Goal: Use online tool/utility: Utilize a website feature to perform a specific function

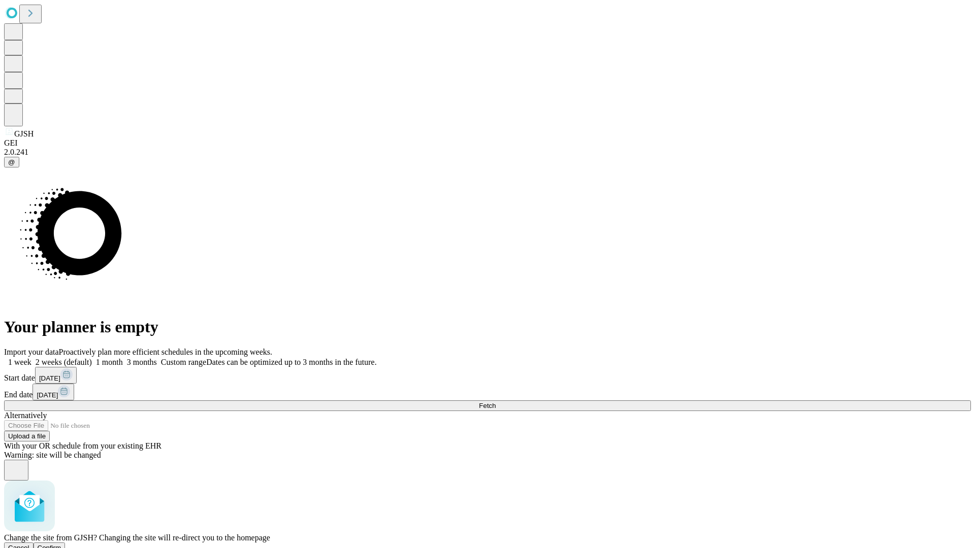
click at [61, 544] on span "Confirm" at bounding box center [50, 548] width 24 height 8
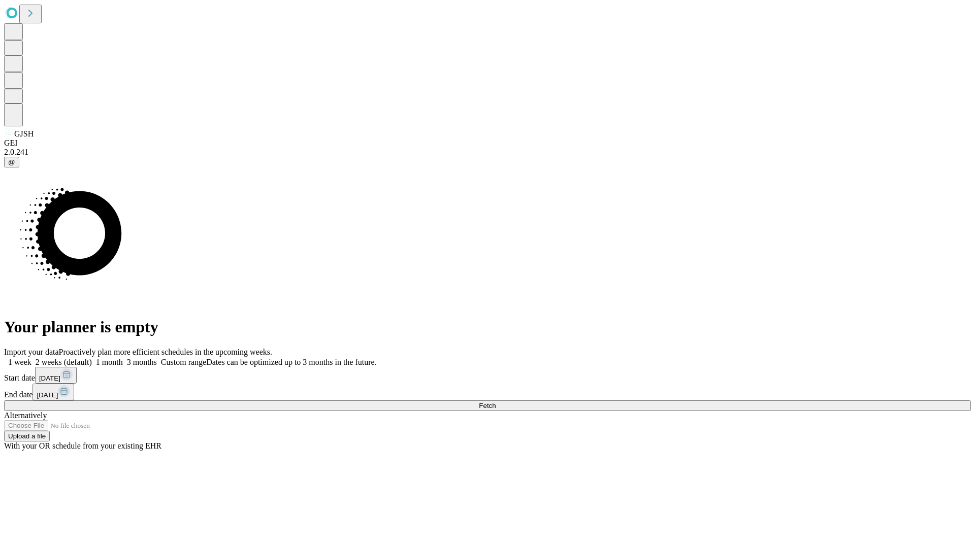
click at [31, 358] on label "1 week" at bounding box center [17, 362] width 27 height 9
click at [495, 402] on span "Fetch" at bounding box center [487, 406] width 17 height 8
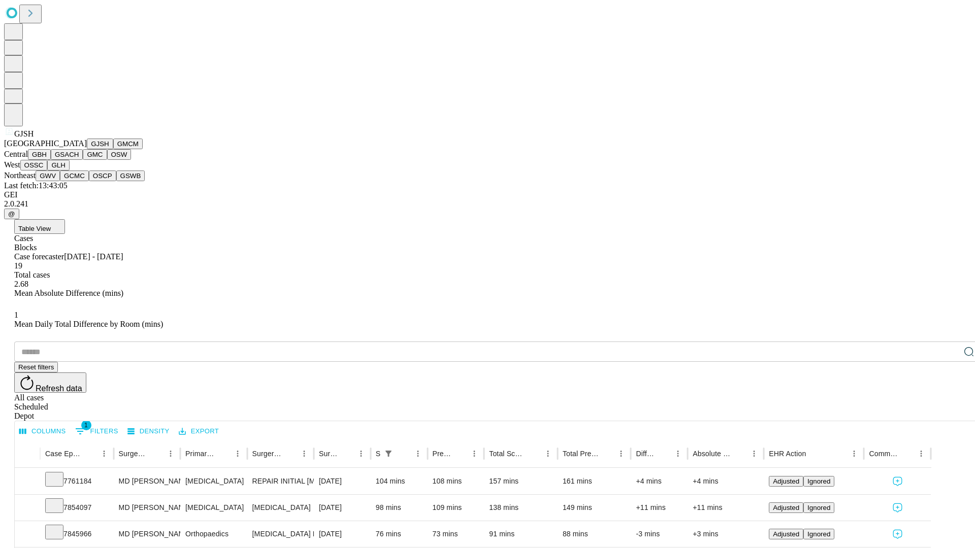
click at [113, 149] on button "GMCM" at bounding box center [127, 144] width 29 height 11
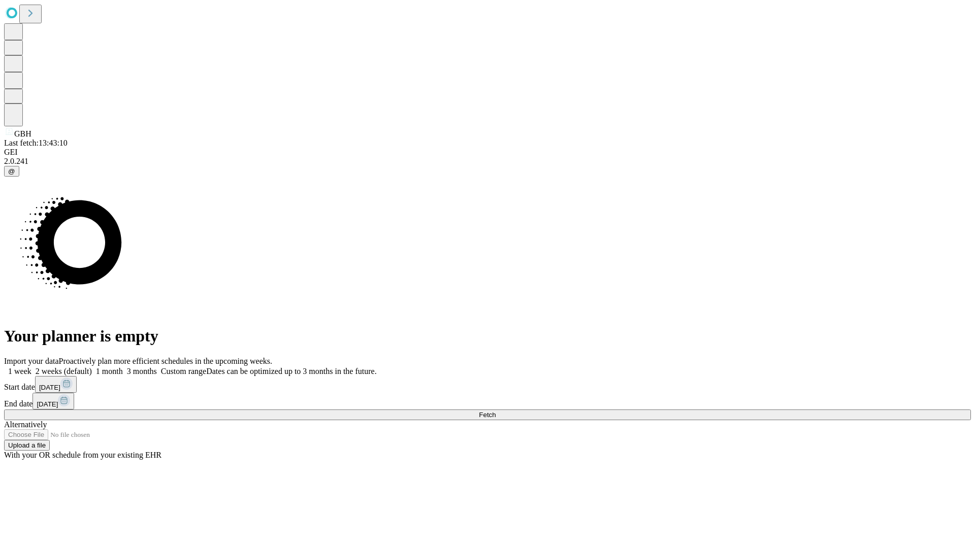
click at [31, 367] on label "1 week" at bounding box center [17, 371] width 27 height 9
click at [495, 411] on span "Fetch" at bounding box center [487, 415] width 17 height 8
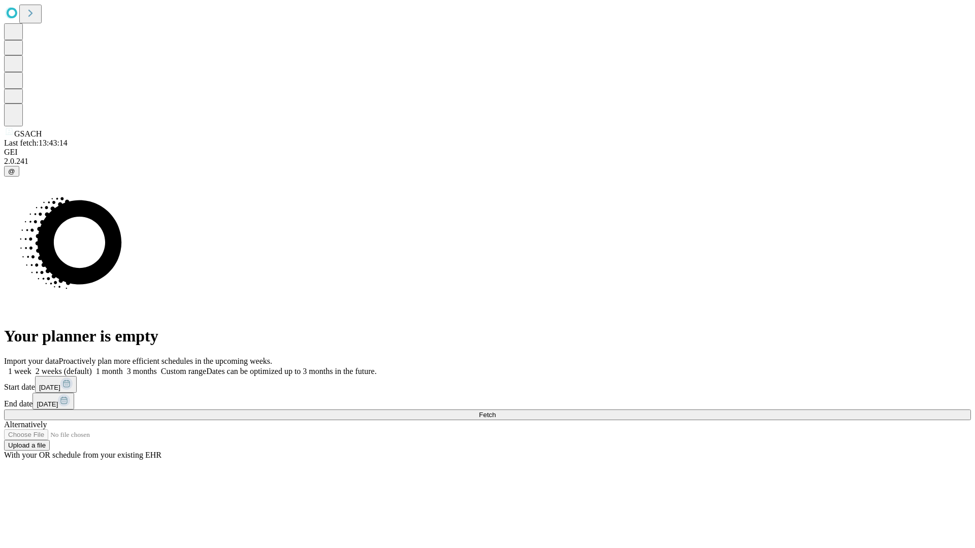
click at [31, 367] on label "1 week" at bounding box center [17, 371] width 27 height 9
click at [495, 411] on span "Fetch" at bounding box center [487, 415] width 17 height 8
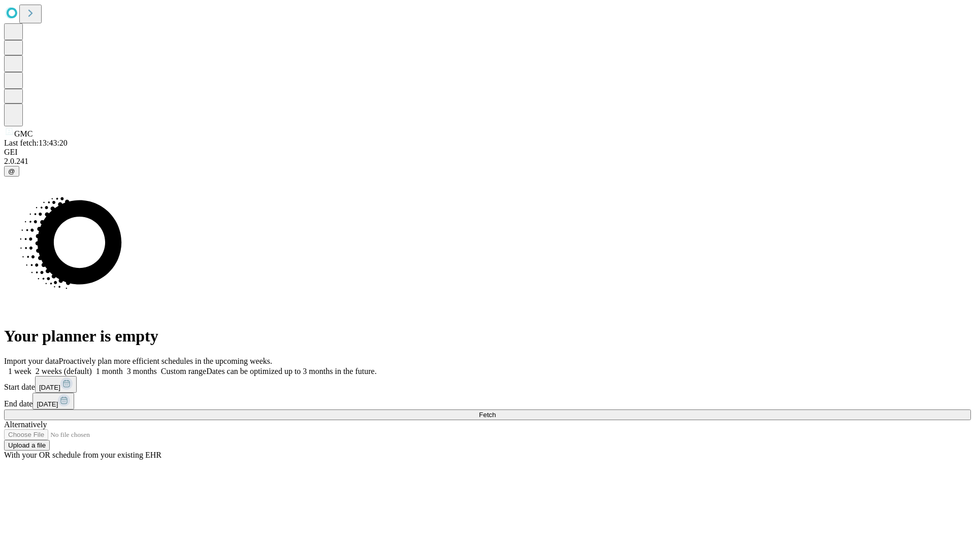
click at [31, 367] on label "1 week" at bounding box center [17, 371] width 27 height 9
click at [495, 411] on span "Fetch" at bounding box center [487, 415] width 17 height 8
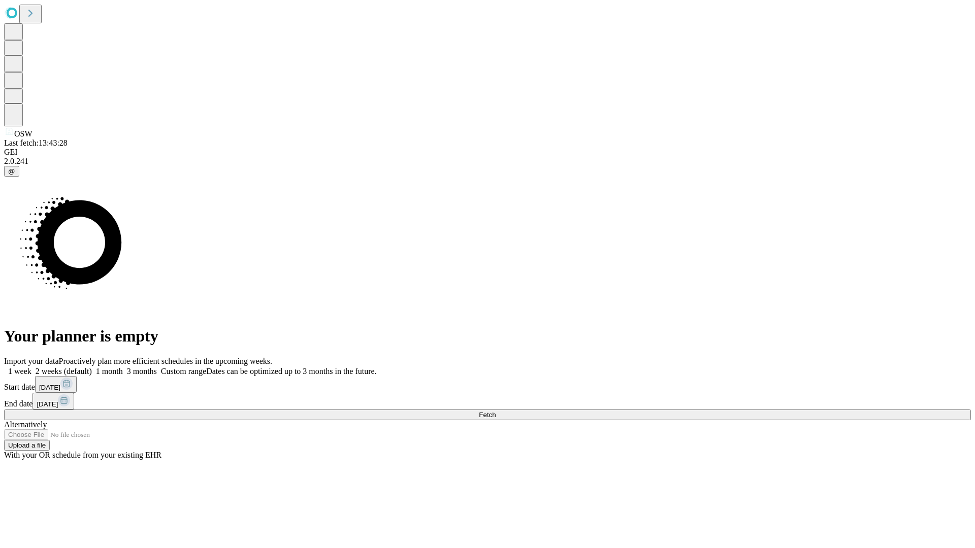
click at [31, 367] on label "1 week" at bounding box center [17, 371] width 27 height 9
click at [495, 411] on span "Fetch" at bounding box center [487, 415] width 17 height 8
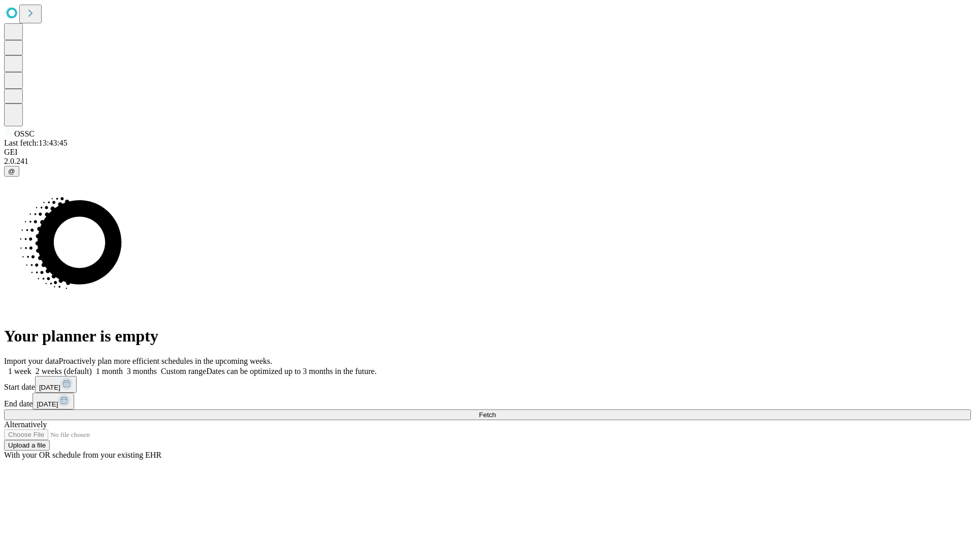
click at [31, 367] on label "1 week" at bounding box center [17, 371] width 27 height 9
click at [495, 411] on span "Fetch" at bounding box center [487, 415] width 17 height 8
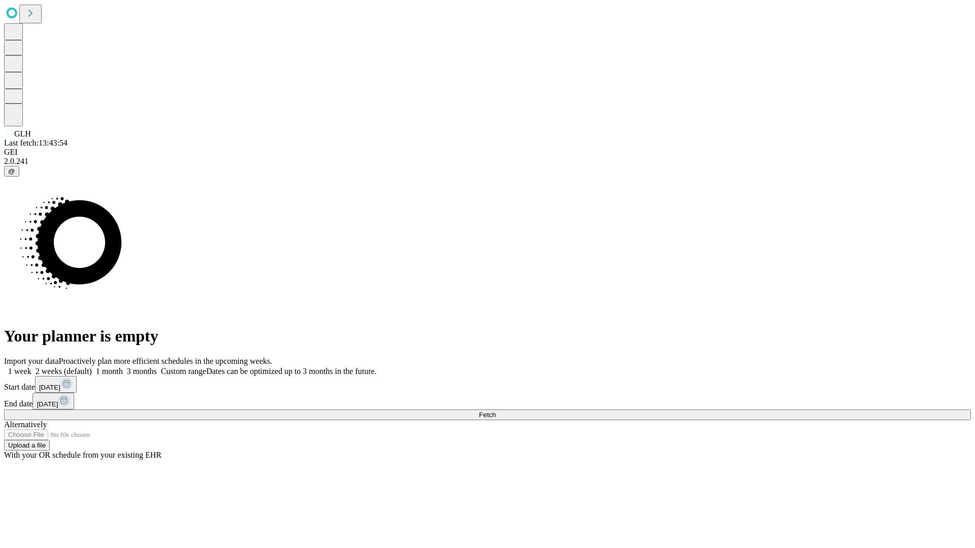
click at [495, 411] on span "Fetch" at bounding box center [487, 415] width 17 height 8
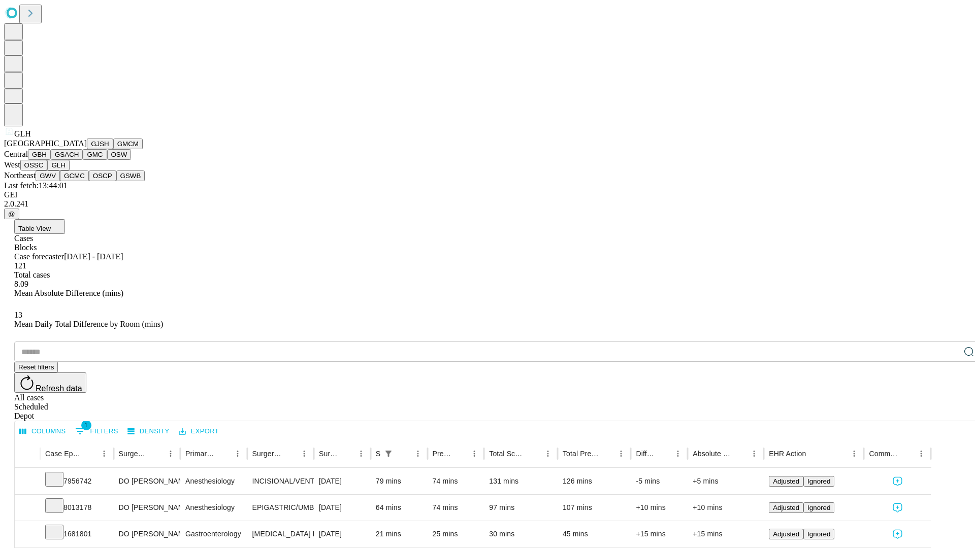
click at [60, 181] on button "GWV" at bounding box center [48, 176] width 24 height 11
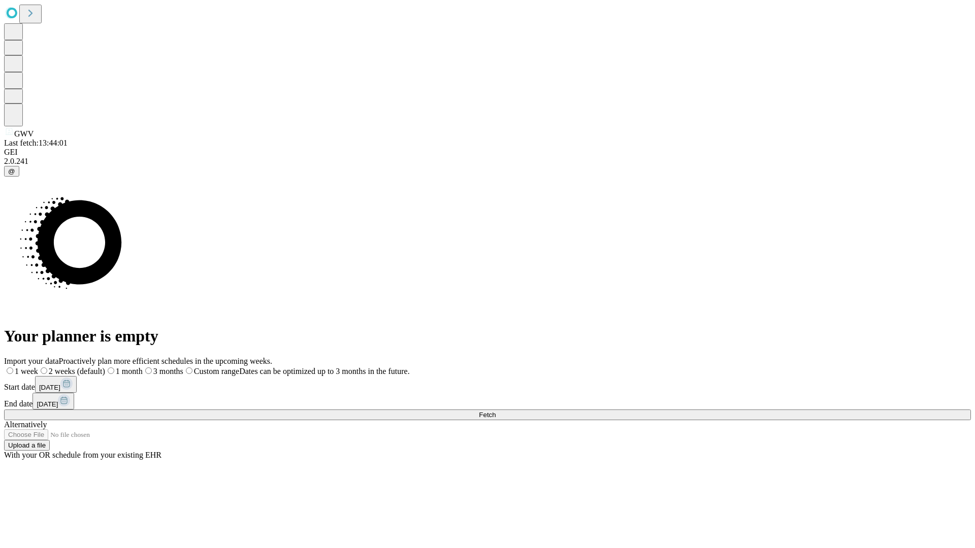
click at [38, 367] on label "1 week" at bounding box center [21, 371] width 34 height 9
click at [495, 411] on span "Fetch" at bounding box center [487, 415] width 17 height 8
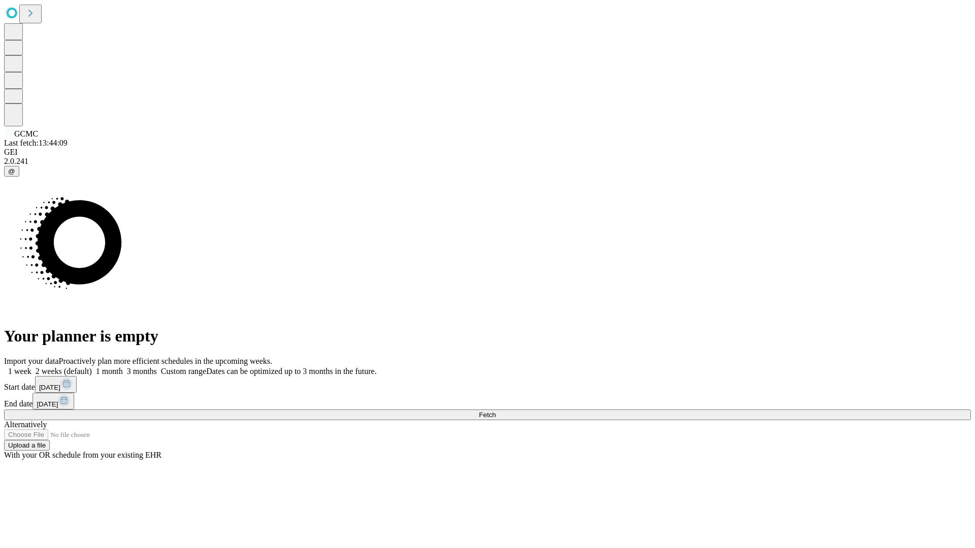
click at [31, 367] on label "1 week" at bounding box center [17, 371] width 27 height 9
click at [495, 411] on span "Fetch" at bounding box center [487, 415] width 17 height 8
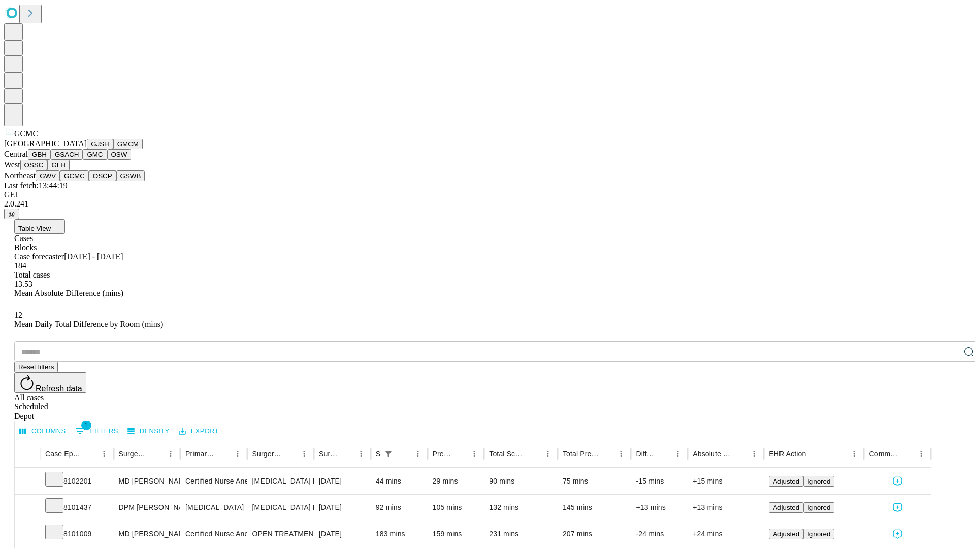
click at [89, 181] on button "OSCP" at bounding box center [102, 176] width 27 height 11
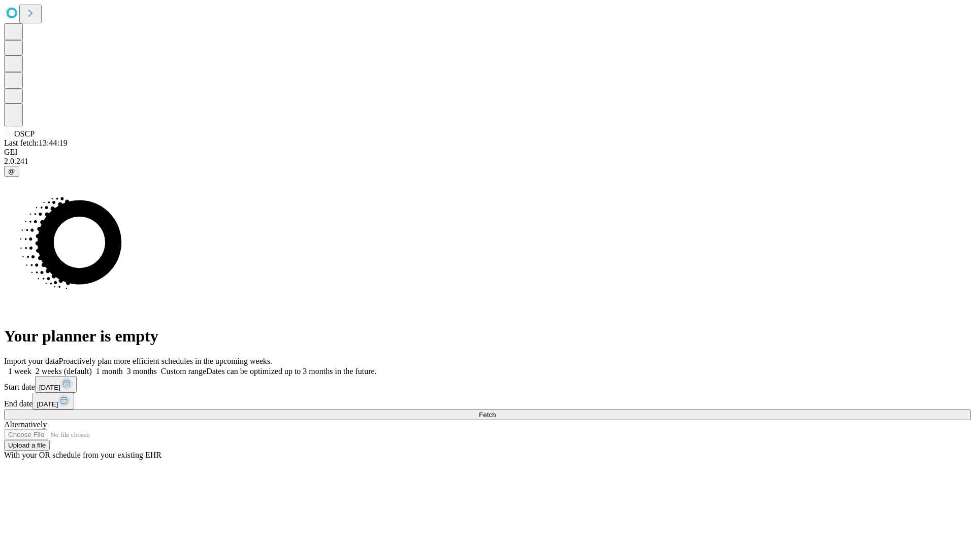
click at [31, 367] on label "1 week" at bounding box center [17, 371] width 27 height 9
click at [495, 411] on span "Fetch" at bounding box center [487, 415] width 17 height 8
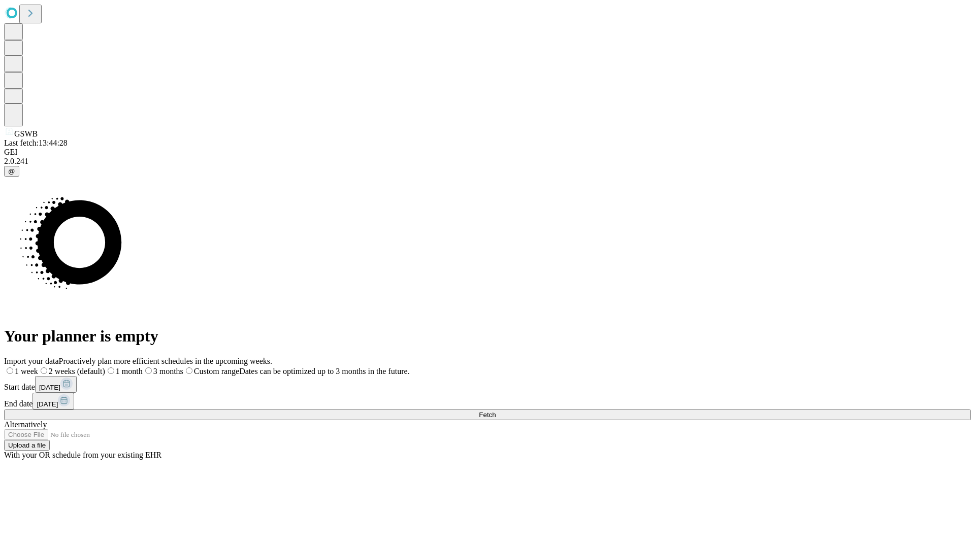
click at [38, 367] on label "1 week" at bounding box center [21, 371] width 34 height 9
click at [495, 411] on span "Fetch" at bounding box center [487, 415] width 17 height 8
